Goal: Task Accomplishment & Management: Complete application form

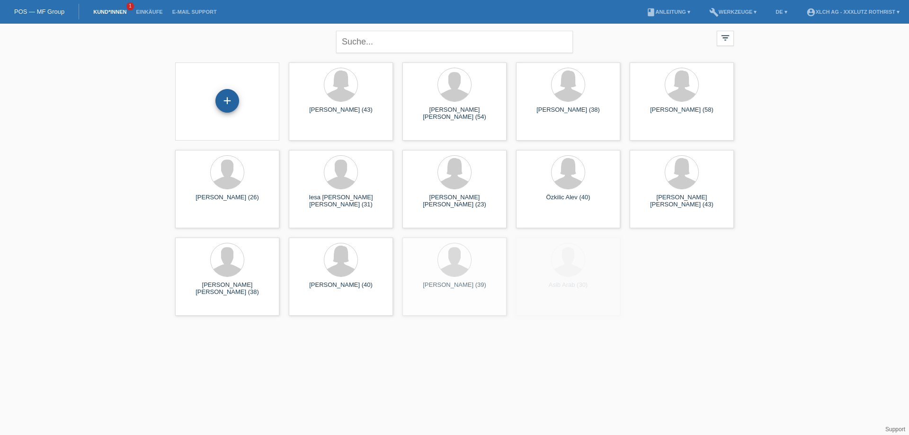
click at [225, 92] on div "+" at bounding box center [227, 101] width 24 height 24
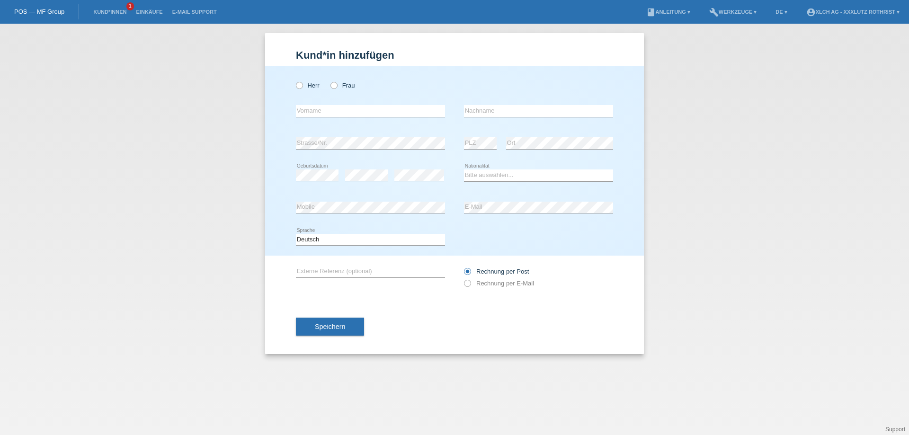
click at [329, 87] on div "Herr Frau" at bounding box center [370, 85] width 149 height 19
drag, startPoint x: 336, startPoint y: 85, endPoint x: 335, endPoint y: 91, distance: 6.2
click at [329, 80] on icon at bounding box center [329, 80] width 0 height 0
click at [337, 85] on input "Frau" at bounding box center [333, 85] width 6 height 6
radio input "true"
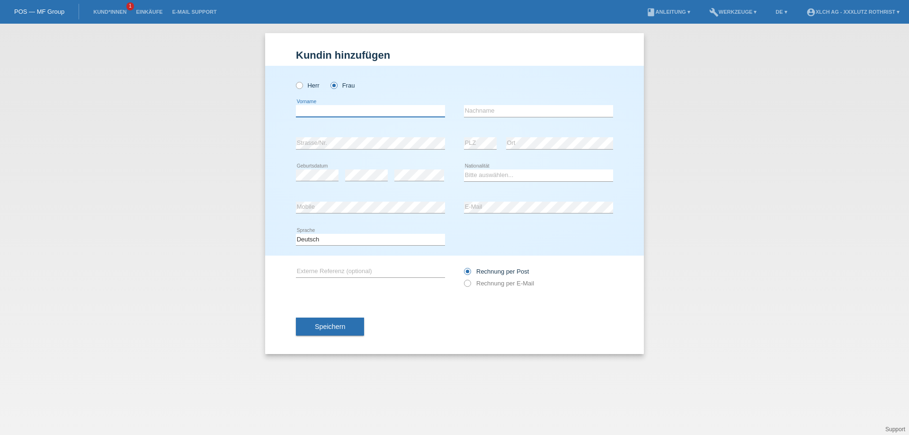
click at [330, 109] on input "text" at bounding box center [370, 111] width 149 height 12
type input "[PERSON_NAME]"
click at [494, 115] on input "text" at bounding box center [538, 111] width 149 height 12
type input "Kamenova"
click at [477, 177] on select "Bitte auswählen... Schweiz Deutschland Liechtenstein Österreich ------------ Af…" at bounding box center [538, 174] width 149 height 11
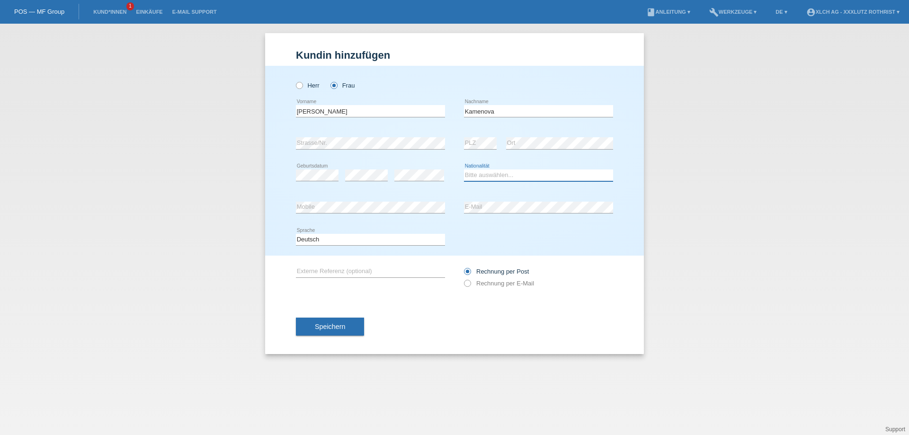
select select "IT"
click at [464, 170] on select "Bitte auswählen... Schweiz Deutschland Liechtenstein Österreich ------------ Af…" at bounding box center [538, 174] width 149 height 11
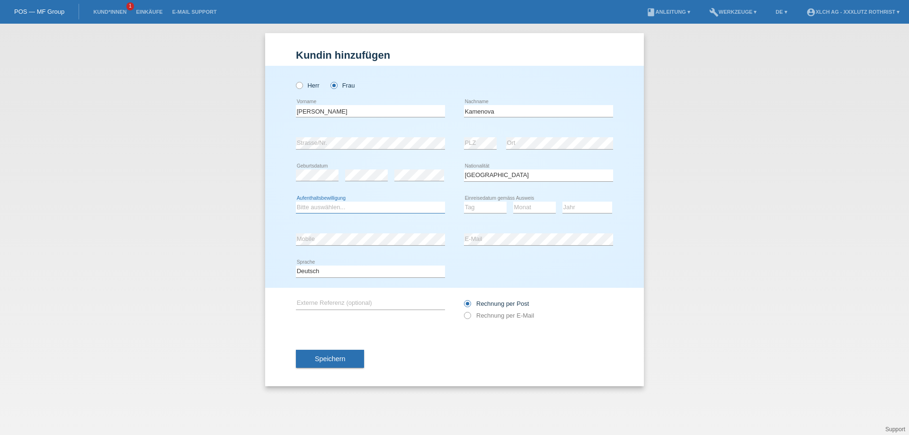
click at [349, 209] on select "Bitte auswählen... C B B - Flüchtlingsstatus Andere" at bounding box center [370, 207] width 149 height 11
select select "C"
click at [296, 202] on select "Bitte auswählen... C B B - Flüchtlingsstatus Andere" at bounding box center [370, 207] width 149 height 11
click at [479, 211] on select "Tag 01 02 03 04 05 06 07 08 09 10 11" at bounding box center [485, 207] width 43 height 11
select select "01"
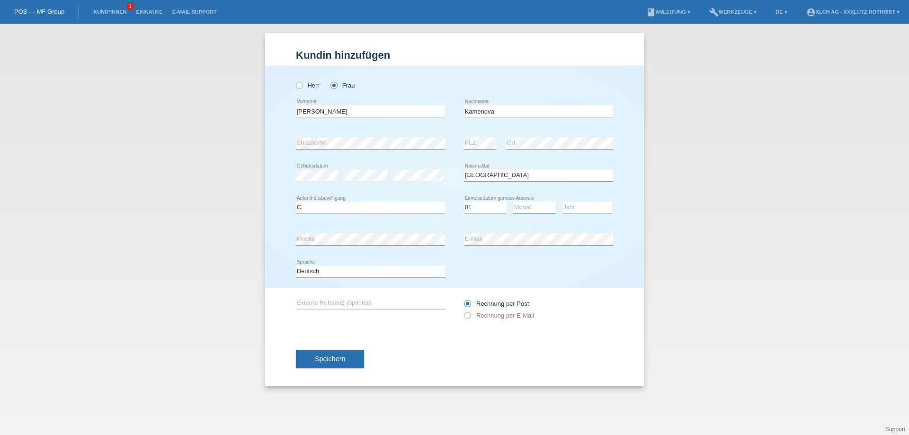
click at [529, 213] on select "Monat 01 02 03 04 05 06 07 08 09 10 11" at bounding box center [534, 207] width 43 height 11
select select "11"
click at [584, 210] on select "Jahr 2025 2024 2023 2022 2021 2020 2019 2018 2017 2016 2015 2014 2013 2012 2011…" at bounding box center [587, 207] width 50 height 11
select select "2019"
click at [562, 202] on select "Jahr 2025 2024 2023 2022 2021 2020 2019 2018 2017 2016 2015 2014 2013 2012 2011…" at bounding box center [587, 207] width 50 height 11
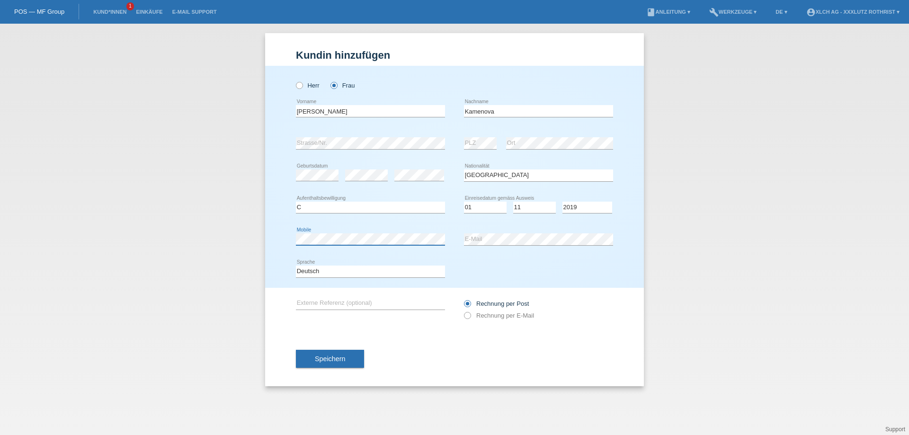
click at [321, 245] on div "error Mobile" at bounding box center [370, 239] width 149 height 12
click at [513, 319] on label "Rechnung per E-Mail" at bounding box center [499, 315] width 70 height 7
click at [470, 319] on input "Rechnung per E-Mail" at bounding box center [467, 318] width 6 height 12
radio input "true"
click at [319, 365] on button "Speichern" at bounding box center [330, 359] width 68 height 18
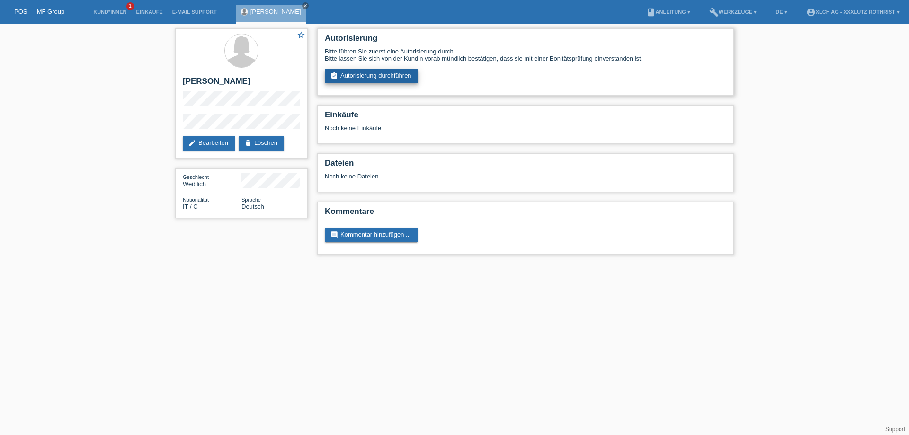
click at [392, 71] on link "assignment_turned_in Autorisierung durchführen" at bounding box center [371, 76] width 93 height 14
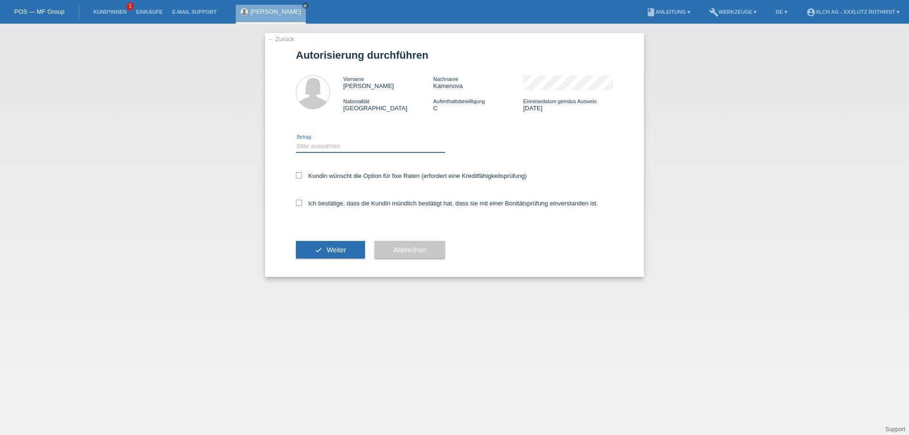
click at [337, 147] on select "Bitte auswählen CHF 1.00 - CHF 499.00 CHF 500.00 - CHF 1'999.00 CHF 2'000.00 - …" at bounding box center [370, 146] width 149 height 11
select select "3"
click at [296, 142] on select "Bitte auswählen CHF 1.00 - CHF 499.00 CHF 500.00 - CHF 1'999.00 CHF 2'000.00 - …" at bounding box center [370, 146] width 149 height 11
drag, startPoint x: 354, startPoint y: 205, endPoint x: 357, endPoint y: 195, distance: 10.0
click at [354, 204] on label "Ich bestätige, dass die Kundin mündlich bestätigt hat, dass sie mit einer Bonit…" at bounding box center [447, 203] width 302 height 7
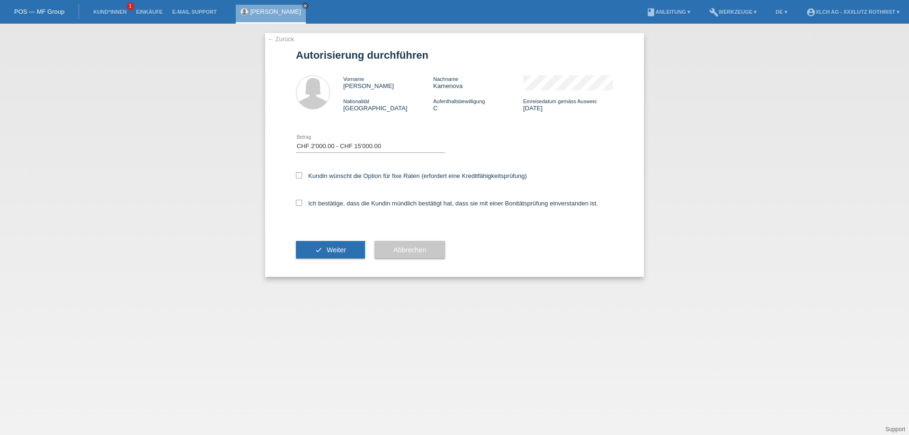
click at [302, 204] on input "Ich bestätige, dass die Kundin mündlich bestätigt hat, dass sie mit einer Bonit…" at bounding box center [299, 203] width 6 height 6
checkbox input "true"
click at [363, 173] on label "Kundin wünscht die Option für fixe Raten (erfordert eine Kreditfähigkeitsprüfun…" at bounding box center [411, 175] width 231 height 7
click at [302, 173] on input "Kundin wünscht die Option für fixe Raten (erfordert eine Kreditfähigkeitsprüfun…" at bounding box center [299, 175] width 6 height 6
checkbox input "true"
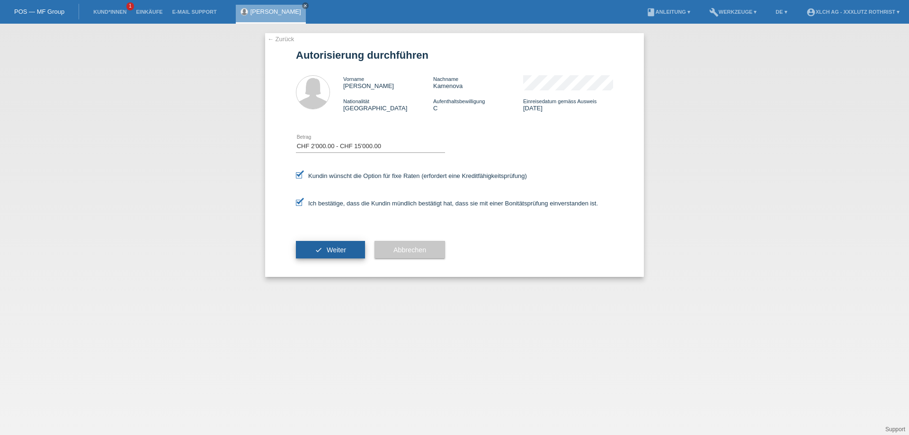
click at [337, 257] on button "check Weiter" at bounding box center [330, 250] width 69 height 18
